Goal: Task Accomplishment & Management: Manage account settings

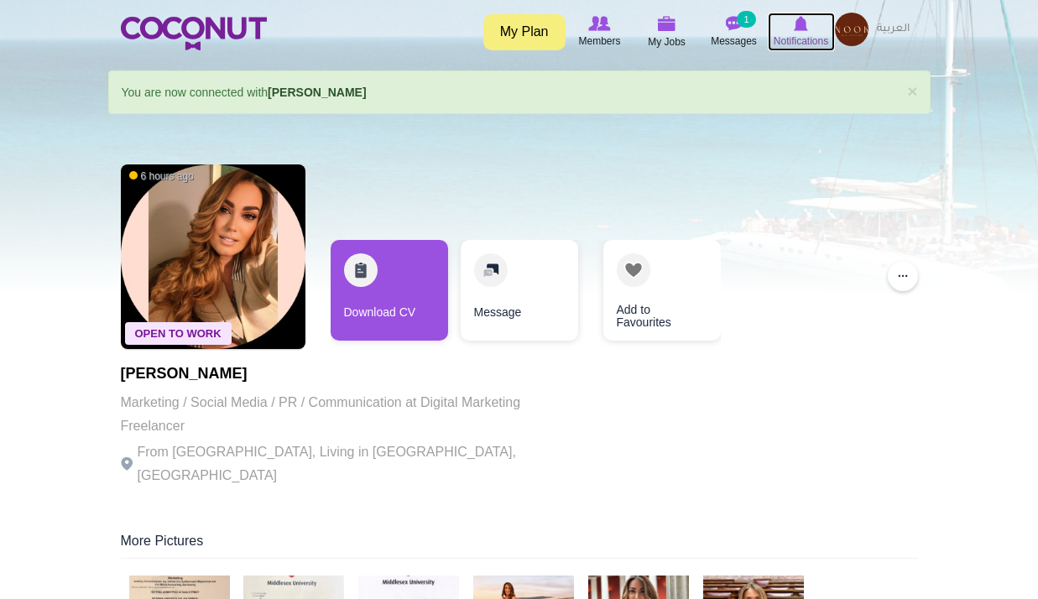
click at [798, 33] on span "Notifications" at bounding box center [801, 41] width 55 height 17
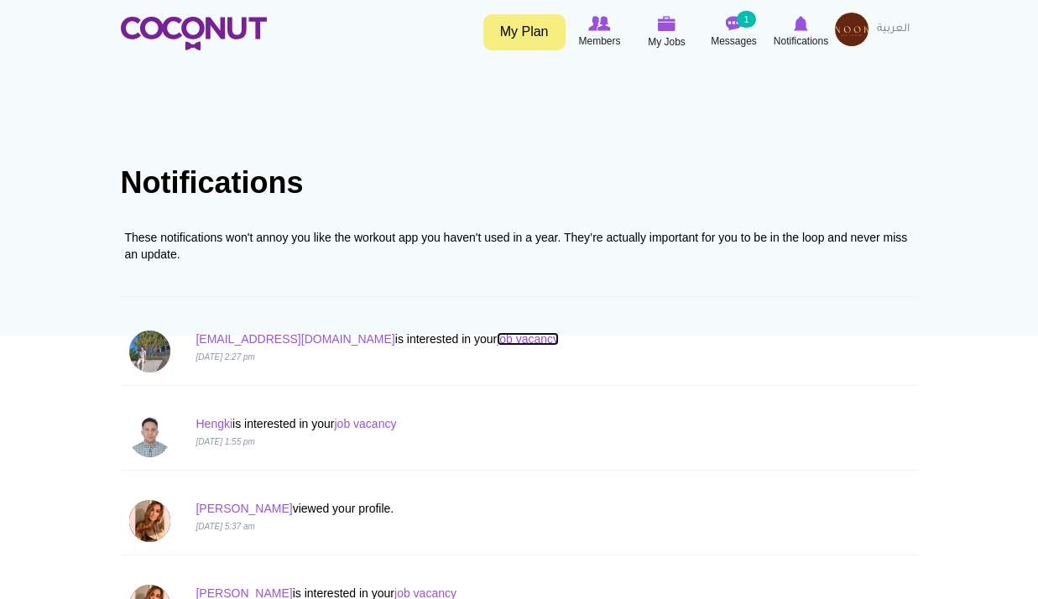
click at [497, 341] on link "job vacancy" at bounding box center [528, 338] width 62 height 13
click at [255, 342] on link "Kohtut.8wave@gmail.com" at bounding box center [295, 338] width 199 height 13
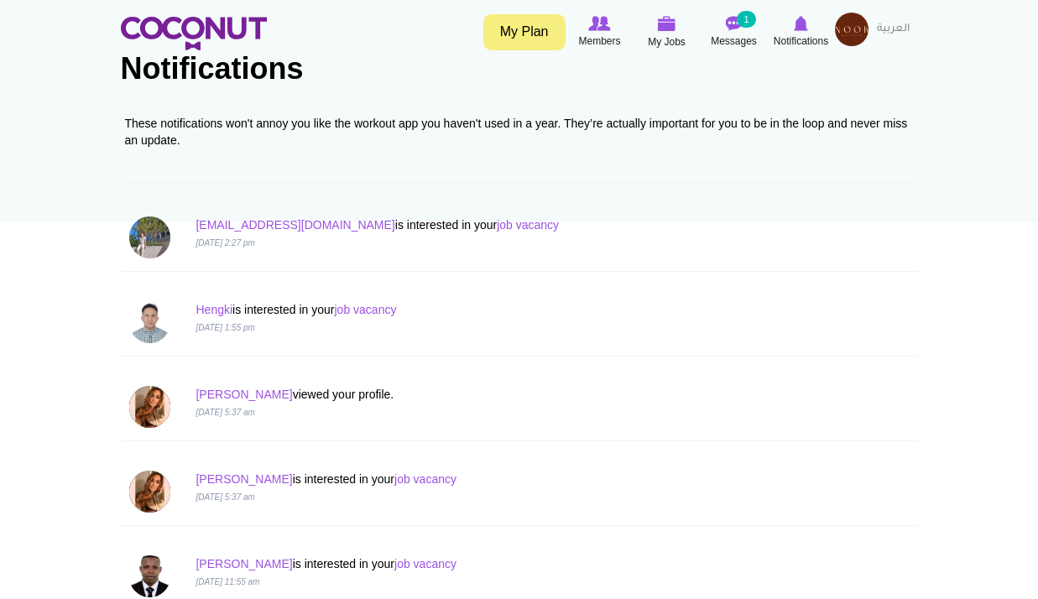
scroll to position [252, 0]
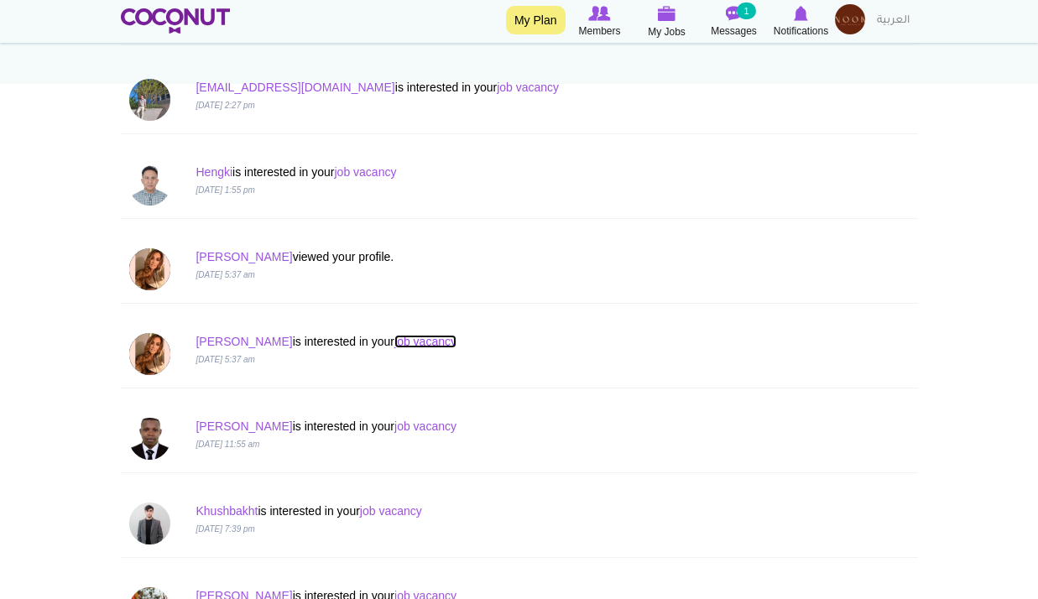
click at [395, 343] on link "job vacancy" at bounding box center [426, 341] width 62 height 13
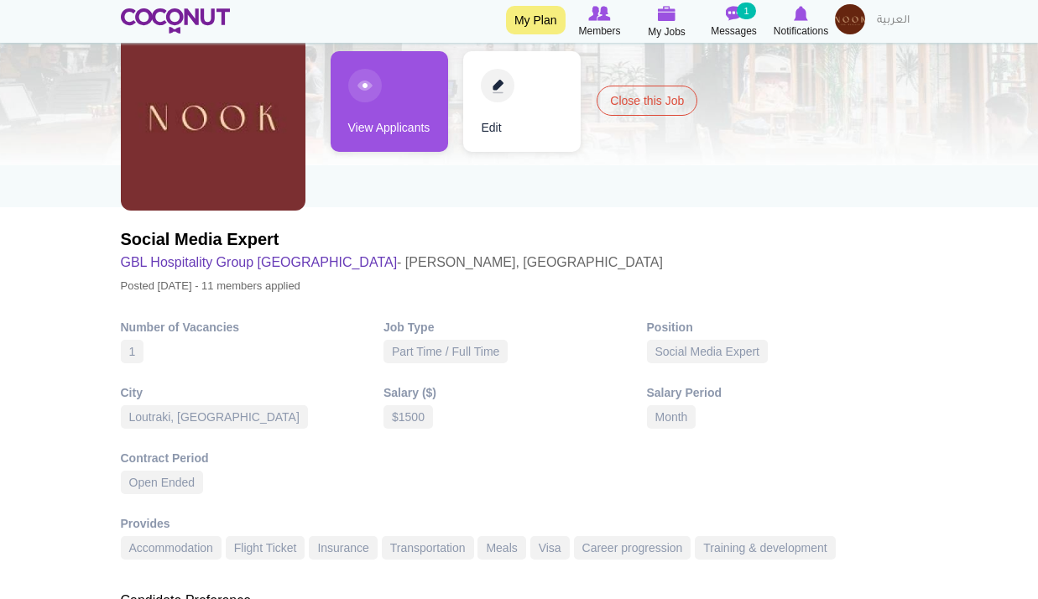
scroll to position [168, 0]
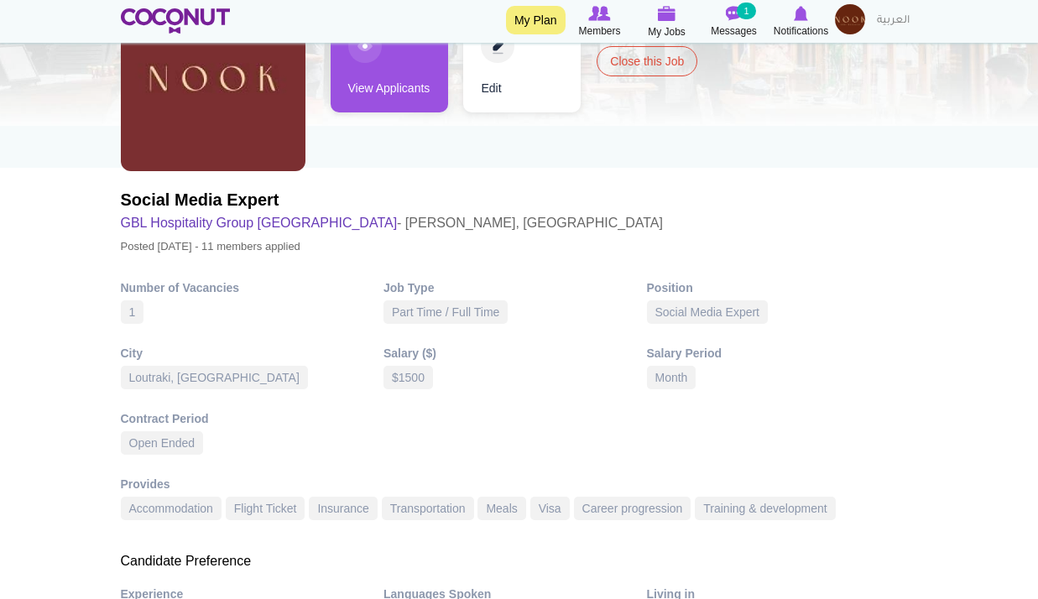
click at [414, 377] on div "$1500" at bounding box center [409, 378] width 50 height 24
drag, startPoint x: 353, startPoint y: 175, endPoint x: 339, endPoint y: 180, distance: 15.4
click at [351, 175] on div "Social Media Expert GBL Hospitality Group Bahrain - Loutraki, Greece Posted 2 m…" at bounding box center [519, 127] width 797 height 280
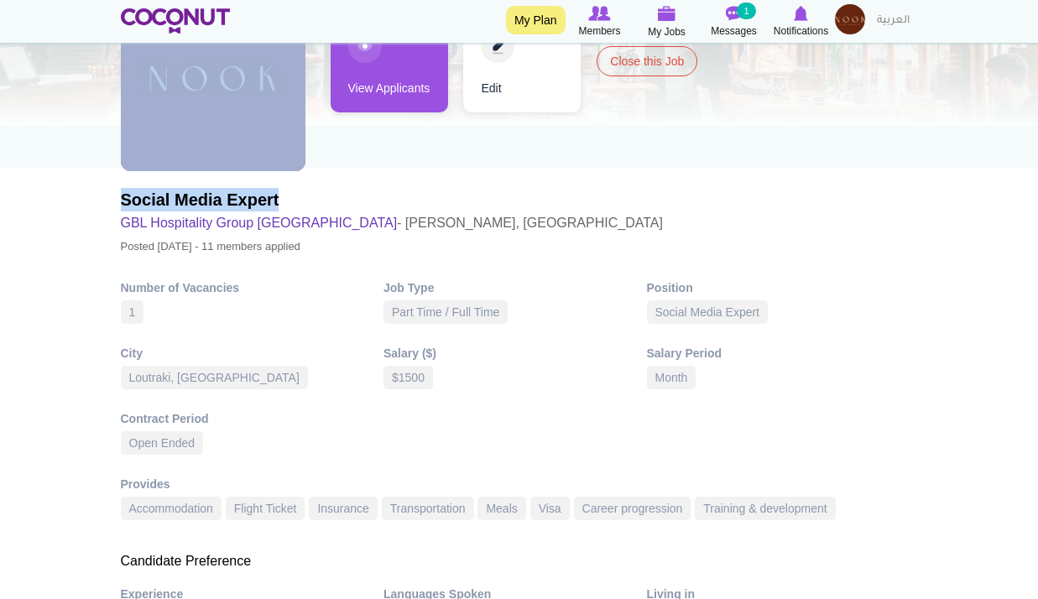
drag, startPoint x: 331, startPoint y: 189, endPoint x: 120, endPoint y: 197, distance: 210.9
click at [120, 197] on section "Nook Bar And Kitchen hiring Social Media Expert at Loutraki, Greece Primary tab…" at bounding box center [519, 577] width 823 height 1181
copy div "Social Media Expert"
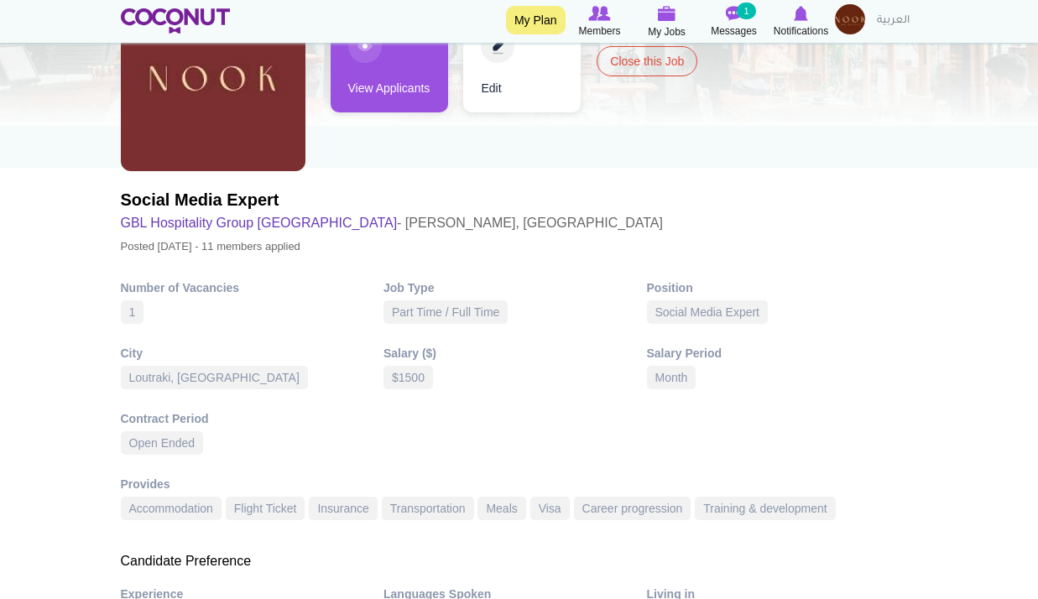
drag, startPoint x: 120, startPoint y: 197, endPoint x: 366, endPoint y: 240, distance: 249.7
click at [374, 246] on p "Posted 2 months ago - 11 members applied" at bounding box center [392, 247] width 542 height 24
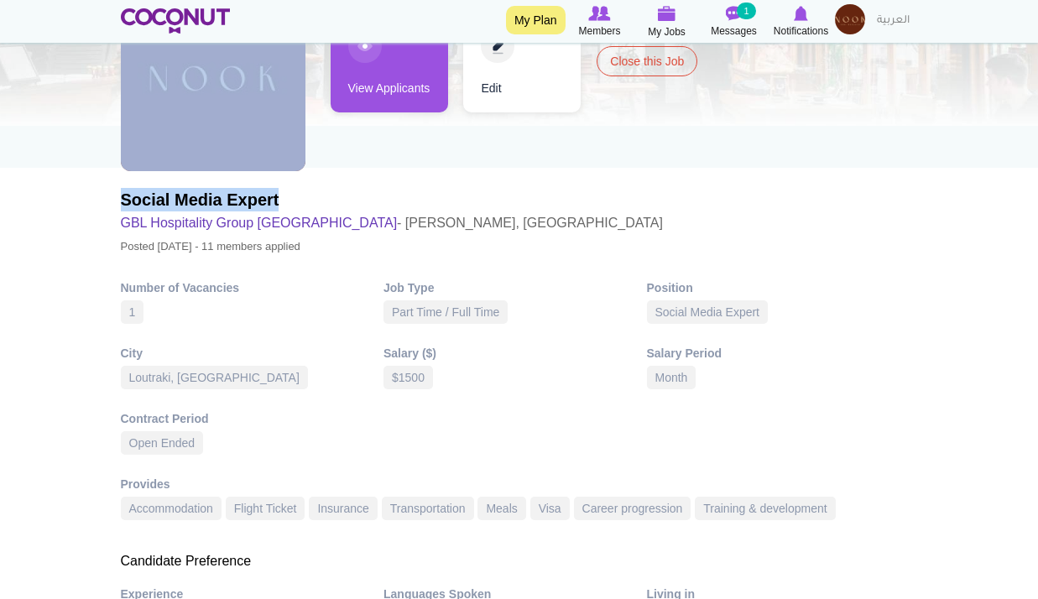
drag, startPoint x: 257, startPoint y: 202, endPoint x: 115, endPoint y: 199, distance: 141.9
click at [115, 199] on section "Nook Bar And Kitchen hiring Social Media Expert at Loutraki, Greece Primary tab…" at bounding box center [519, 577] width 823 height 1181
click at [275, 185] on div "Social Media Expert GBL Hospitality Group Bahrain - Loutraki, Greece Posted 2 m…" at bounding box center [519, 127] width 797 height 280
click at [309, 198] on h2 "Social Media Expert" at bounding box center [392, 200] width 542 height 24
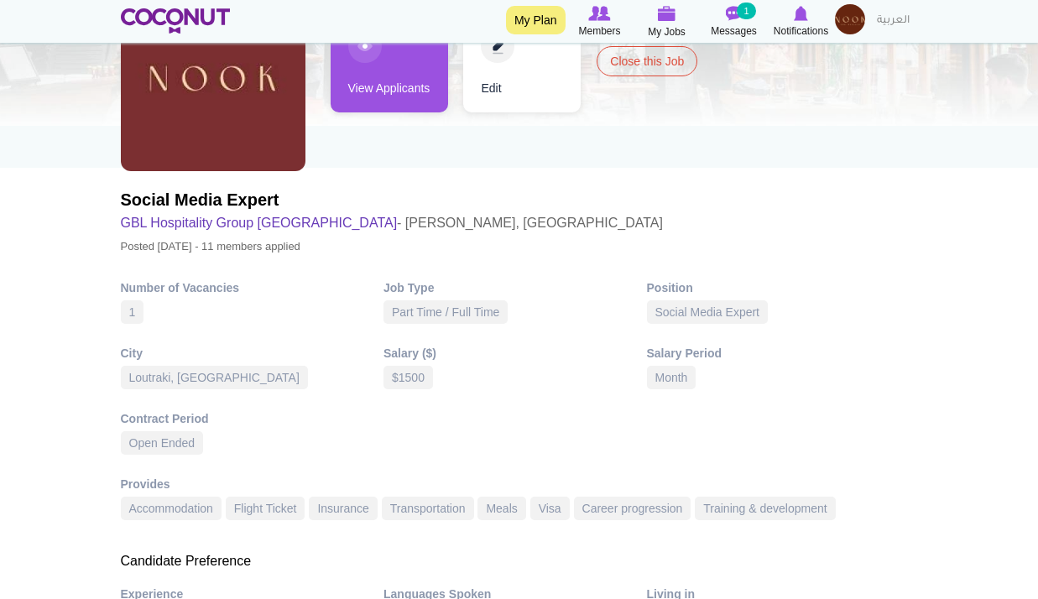
click at [309, 199] on h2 "Social Media Expert" at bounding box center [392, 200] width 542 height 24
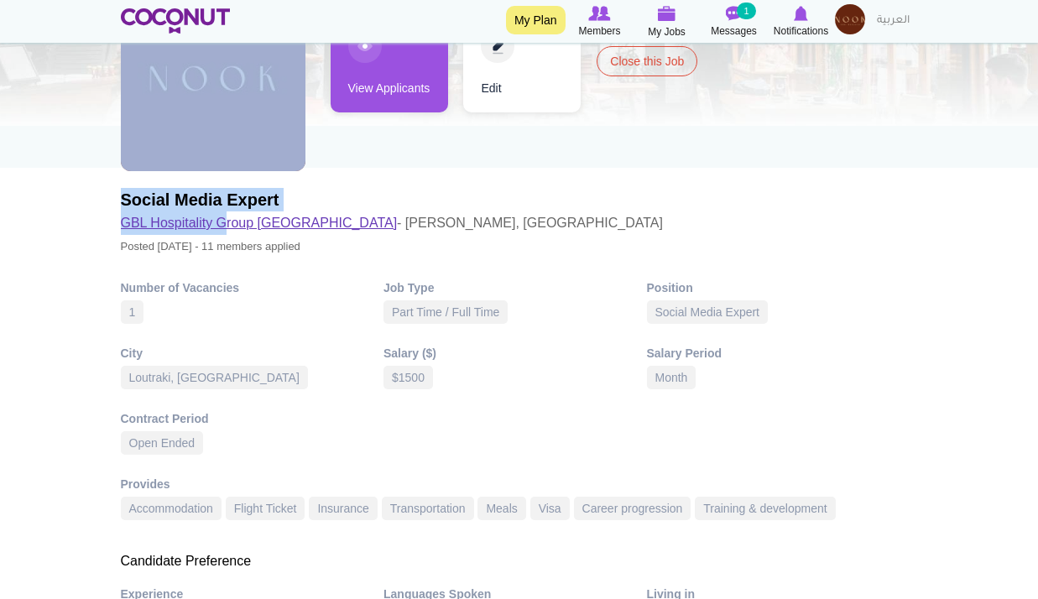
drag, startPoint x: 421, startPoint y: 227, endPoint x: 241, endPoint y: 215, distance: 180.9
click at [237, 215] on div "Social Media Expert GBL Hospitality Group Bahrain - Loutraki, Greece Posted 2 m…" at bounding box center [519, 127] width 797 height 280
drag, startPoint x: 241, startPoint y: 215, endPoint x: 463, endPoint y: 233, distance: 223.2
click at [486, 234] on div "Social Media Expert GBL Hospitality Group Bahrain - Loutraki, Greece Posted 2 m…" at bounding box center [519, 127] width 797 height 280
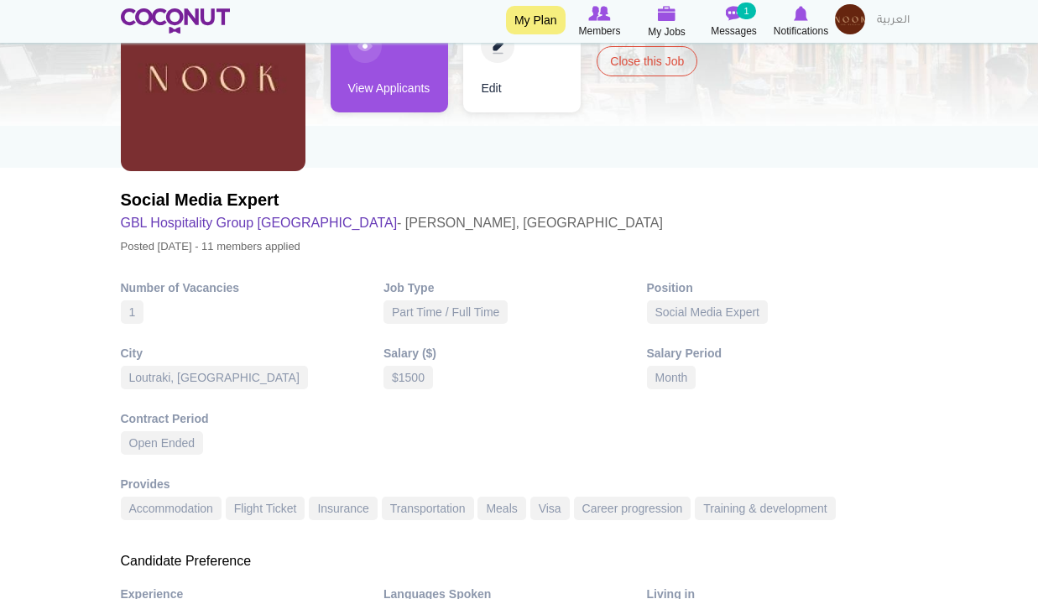
click at [407, 227] on h3 "GBL Hospitality Group Bahrain - Loutraki, Greece" at bounding box center [392, 224] width 542 height 24
click at [406, 227] on h3 "GBL Hospitality Group Bahrain - Loutraki, Greece" at bounding box center [392, 224] width 542 height 24
click at [405, 227] on h3 "GBL Hospitality Group Bahrain - Loutraki, Greece" at bounding box center [392, 224] width 542 height 24
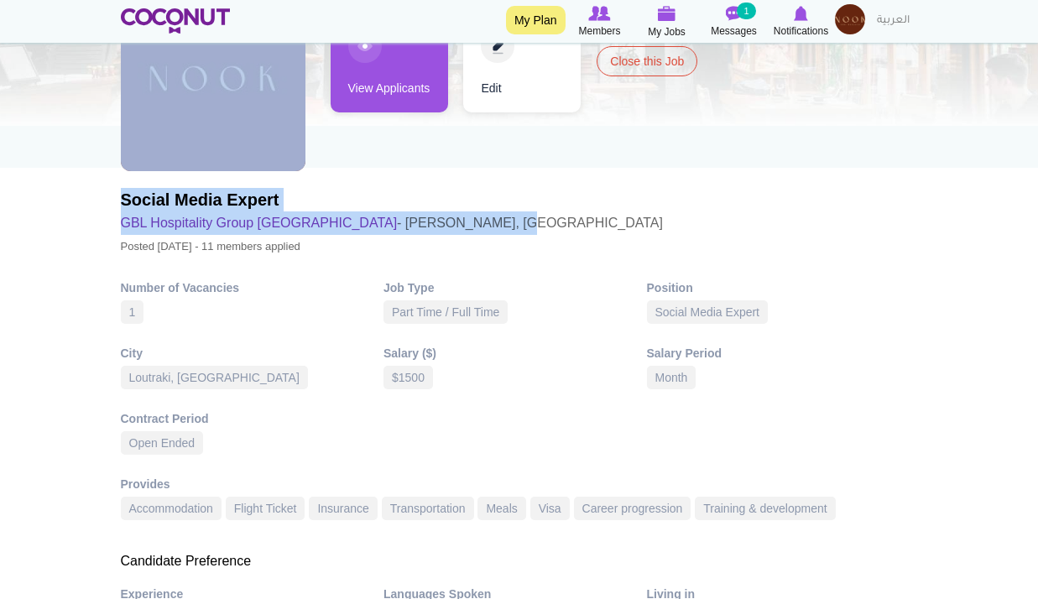
drag, startPoint x: 117, startPoint y: 196, endPoint x: 414, endPoint y: 222, distance: 298.3
click at [414, 222] on section "Nook Bar And Kitchen hiring Social Media Expert at Loutraki, Greece Primary tab…" at bounding box center [519, 577] width 823 height 1181
copy div "Social Media Expert GBL Hospitality Group Bahrain - Loutraki, Greece"
click at [720, 208] on div "Social Media Expert GBL Hospitality Group Bahrain - Loutraki, Greece Posted 2 m…" at bounding box center [519, 127] width 797 height 280
click at [804, 26] on span "Notifications" at bounding box center [801, 31] width 55 height 17
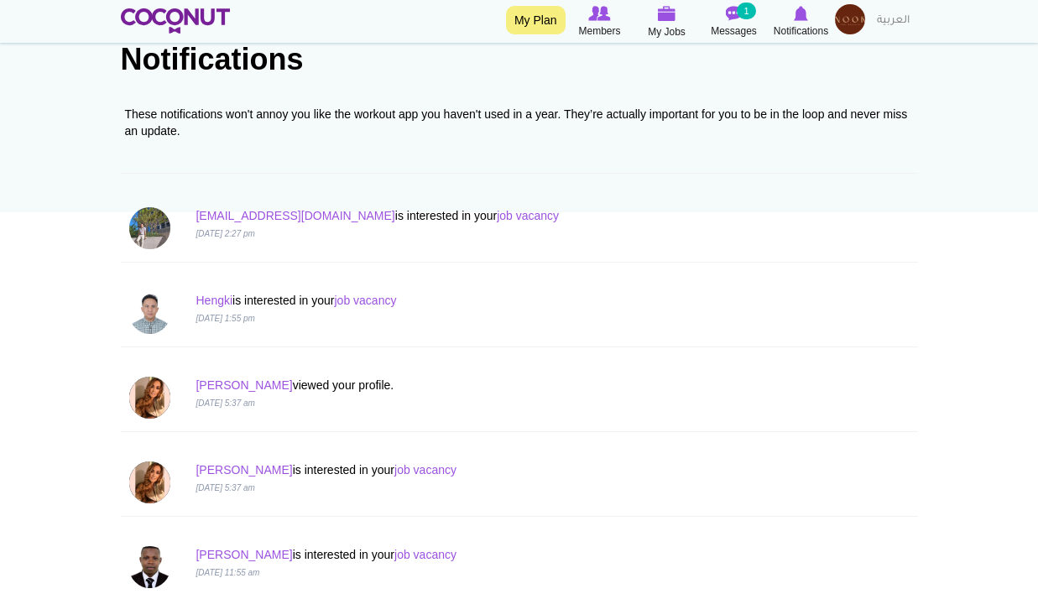
scroll to position [420, 0]
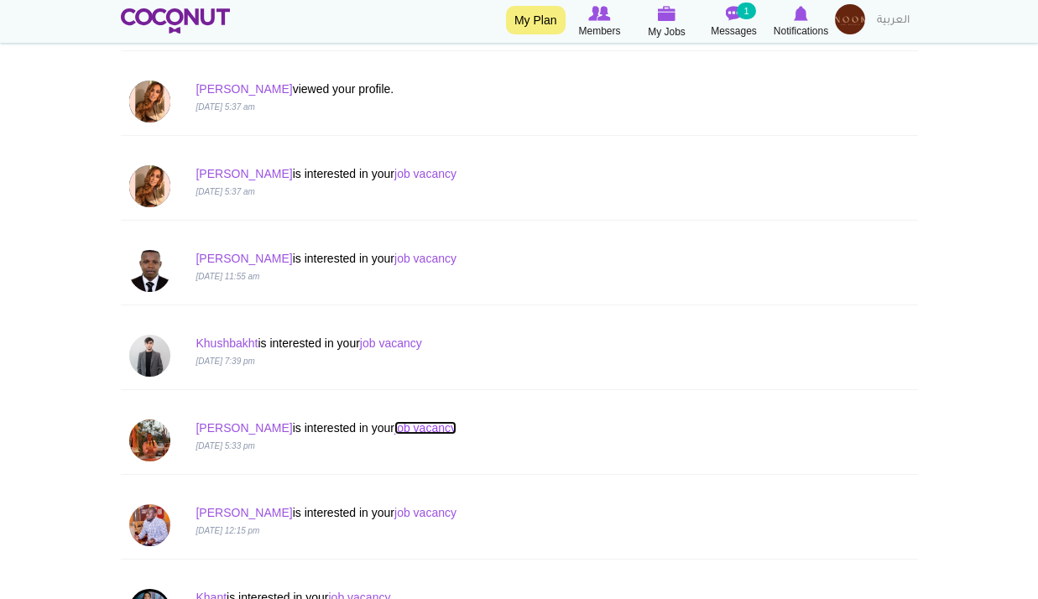
click at [395, 431] on link "job vacancy" at bounding box center [426, 427] width 62 height 13
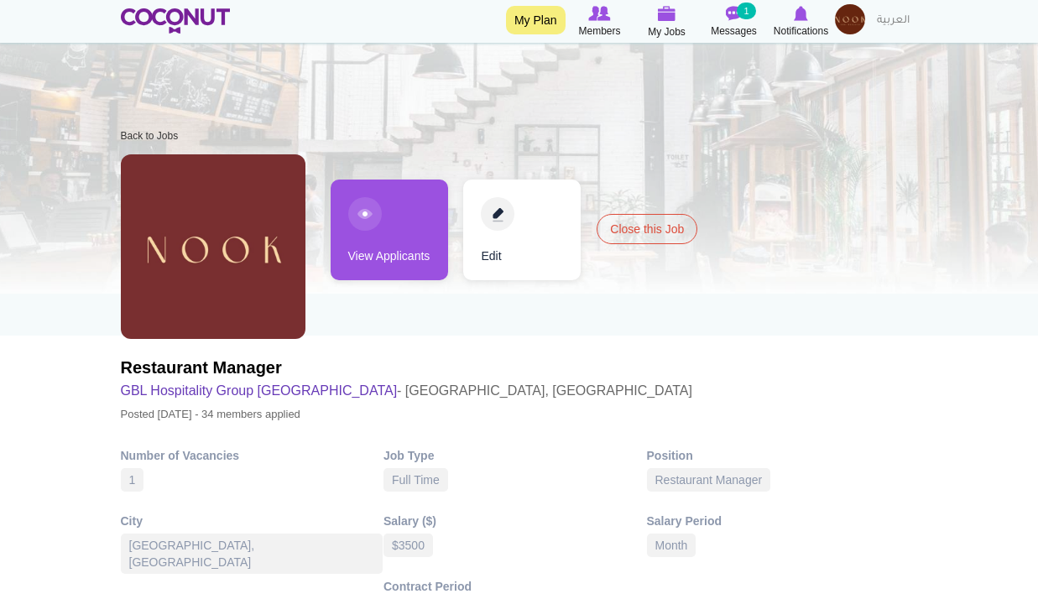
scroll to position [588, 0]
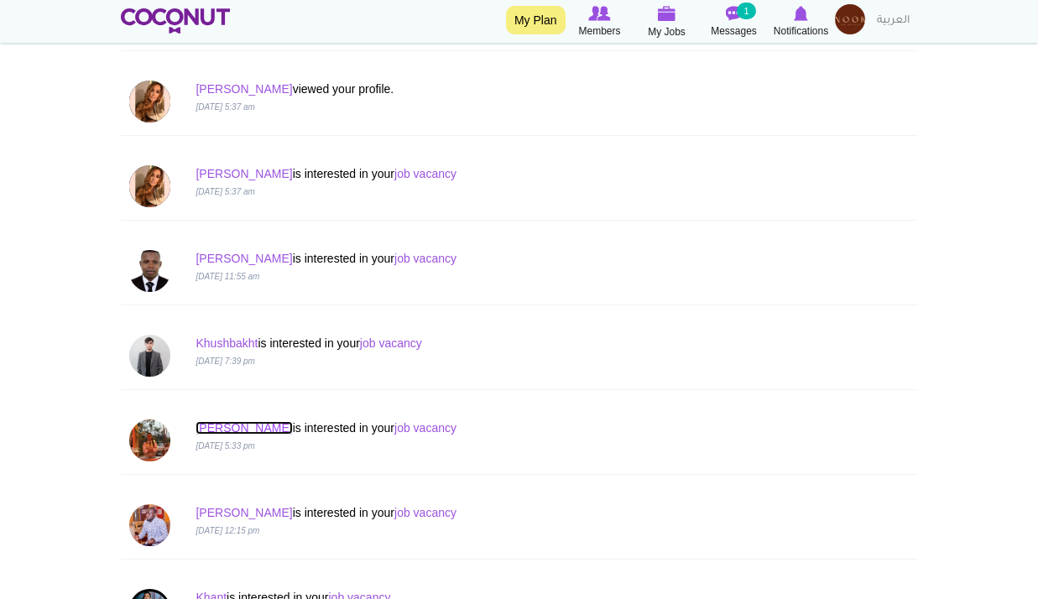
click at [201, 426] on link "[PERSON_NAME]" at bounding box center [244, 427] width 97 height 13
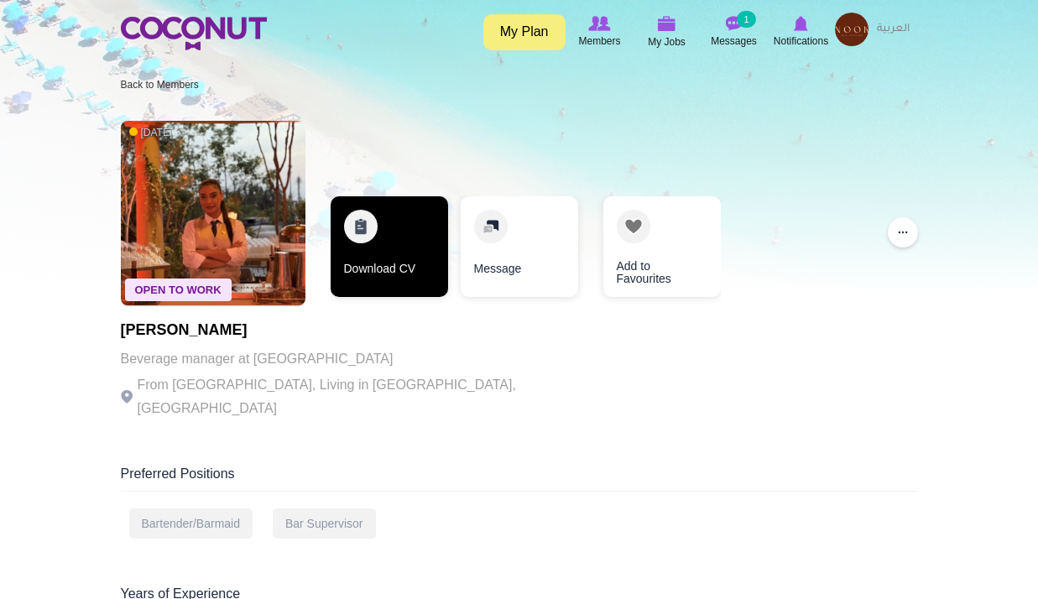
click at [386, 251] on link "Download CV" at bounding box center [390, 246] width 118 height 101
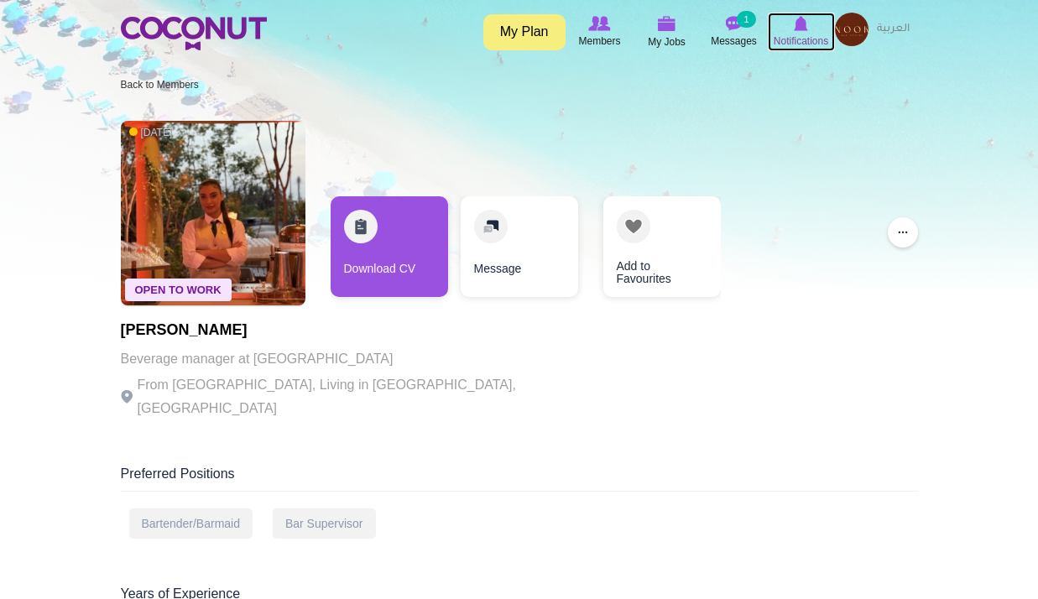
click at [797, 34] on span "Notifications" at bounding box center [801, 41] width 55 height 17
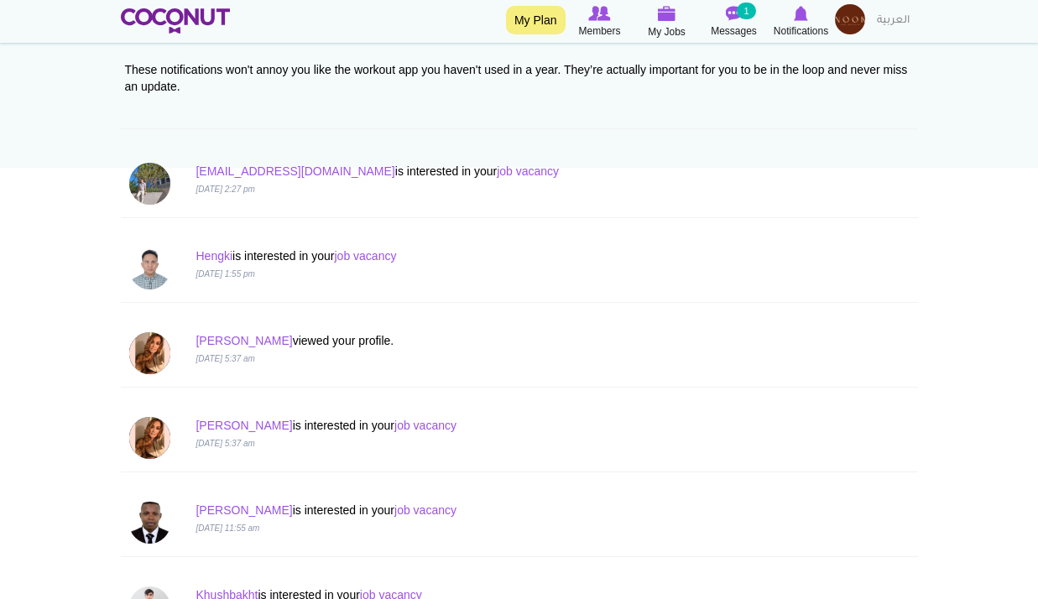
scroll to position [420, 0]
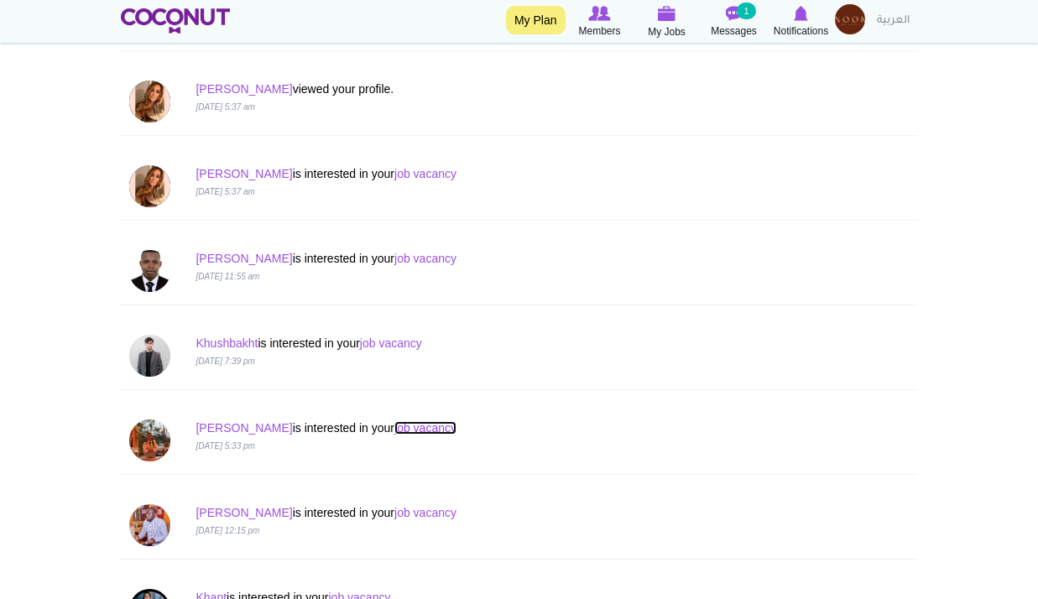
click at [395, 431] on link "job vacancy" at bounding box center [426, 427] width 62 height 13
drag, startPoint x: 215, startPoint y: 422, endPoint x: 207, endPoint y: 427, distance: 9.8
click at [215, 423] on p "[PERSON_NAME] is interested in your job vacancy" at bounding box center [452, 428] width 512 height 17
click at [207, 427] on link "Jay" at bounding box center [244, 427] width 97 height 13
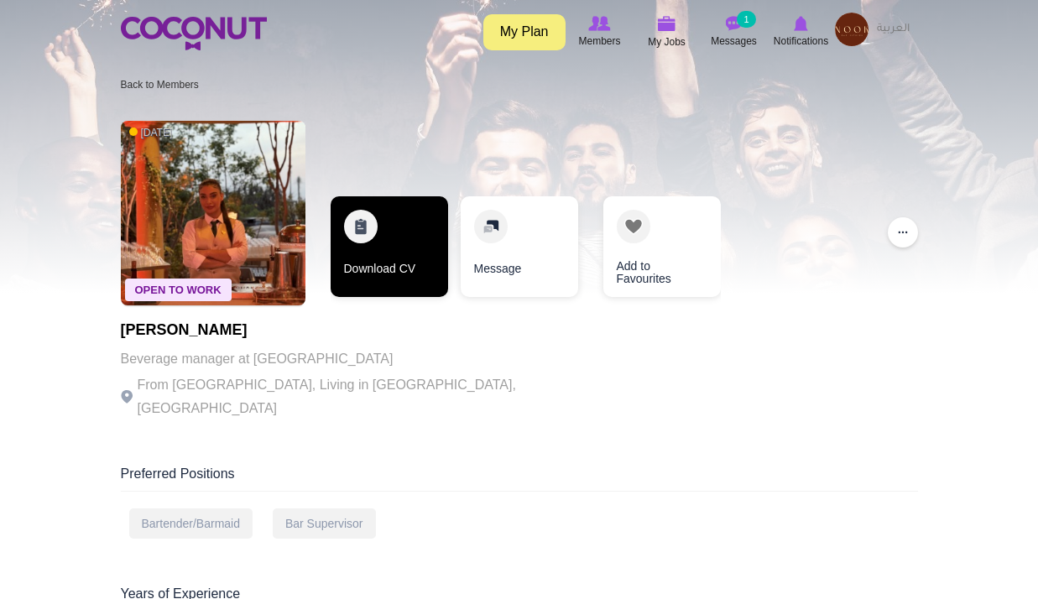
click at [395, 248] on link "Download CV" at bounding box center [390, 246] width 118 height 101
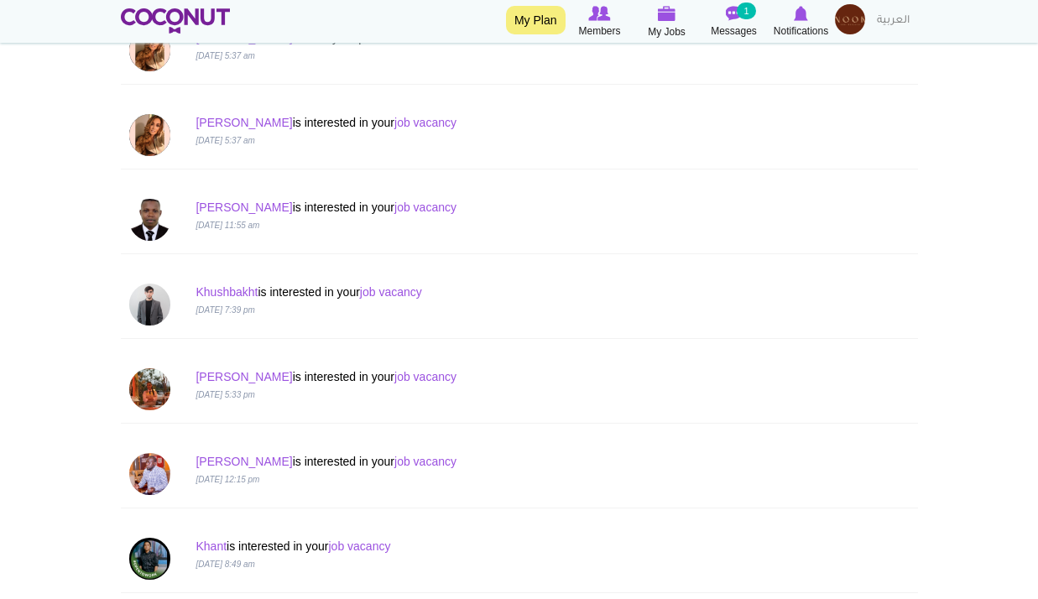
scroll to position [504, 0]
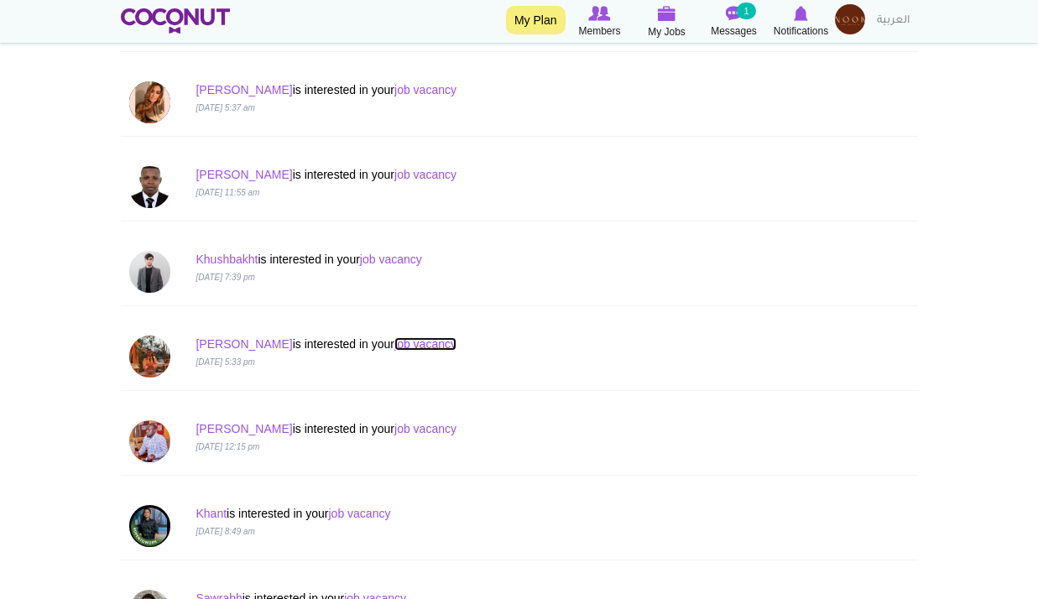
click at [395, 348] on link "job vacancy" at bounding box center [426, 343] width 62 height 13
click at [207, 337] on link "[PERSON_NAME]" at bounding box center [244, 343] width 97 height 13
